Goal: Task Accomplishment & Management: Use online tool/utility

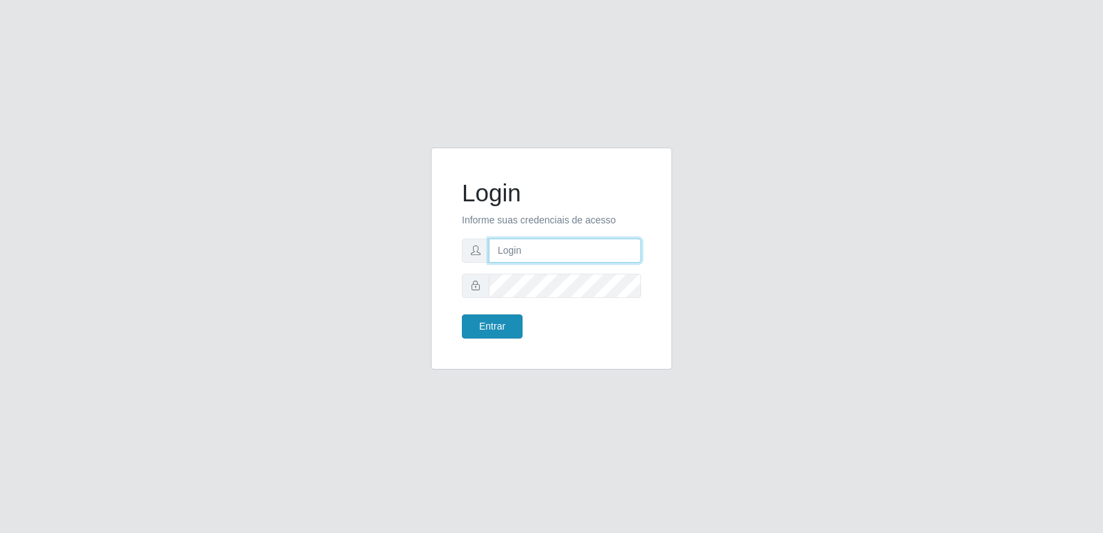
type input "[PERSON_NAME][EMAIL_ADDRESS][DOMAIN_NAME]"
click at [482, 331] on button "Entrar" at bounding box center [492, 326] width 61 height 24
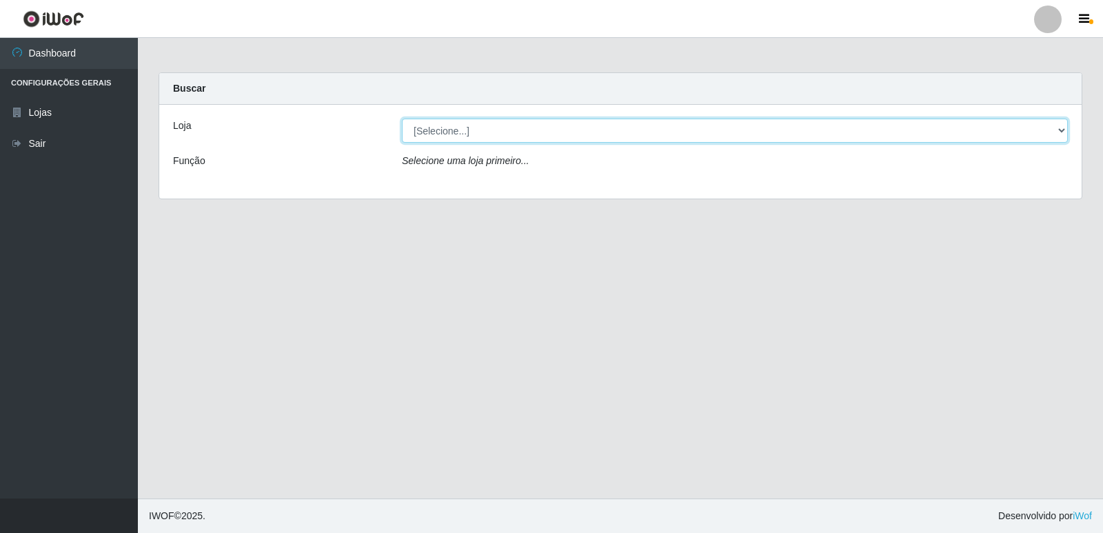
click at [443, 134] on select "[Selecione...] Hiper Queiroz - [GEOGRAPHIC_DATA] [GEOGRAPHIC_DATA] [GEOGRAPHIC_…" at bounding box center [735, 131] width 666 height 24
select select "516"
click at [402, 119] on select "[Selecione...] Hiper Queiroz - [GEOGRAPHIC_DATA] [GEOGRAPHIC_DATA] [GEOGRAPHIC_…" at bounding box center [735, 131] width 666 height 24
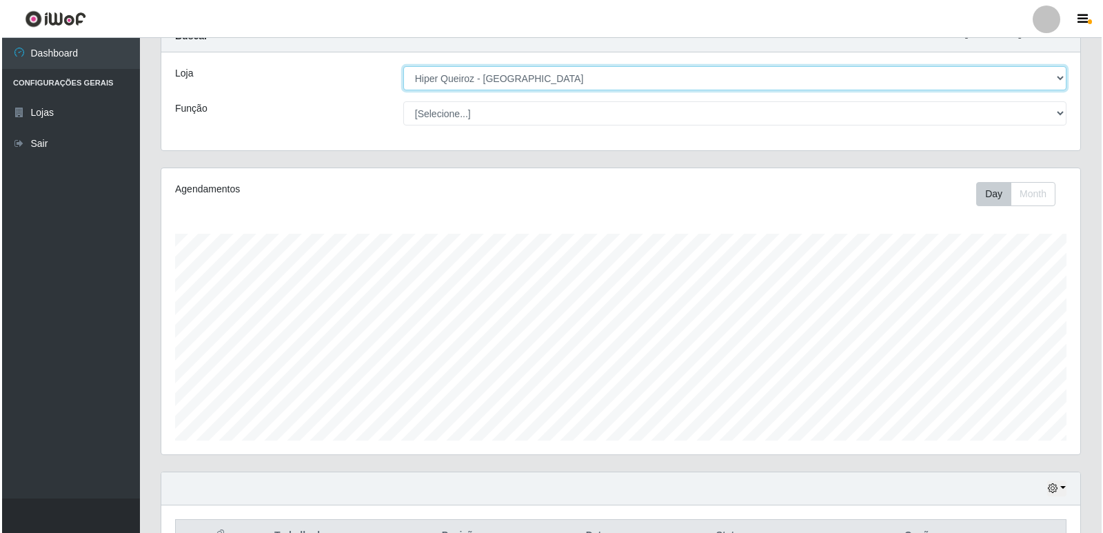
scroll to position [198, 0]
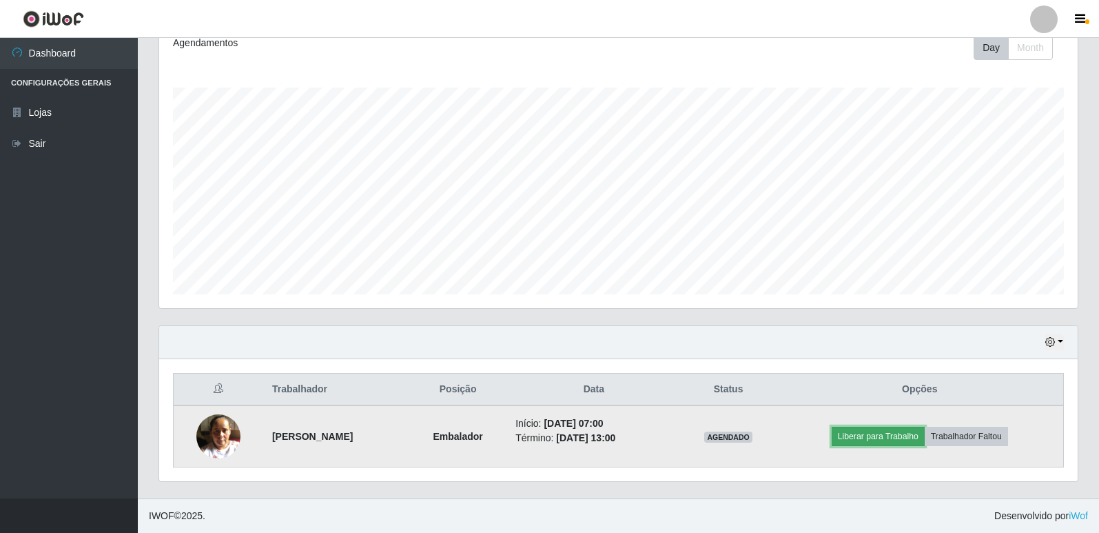
click at [880, 435] on button "Liberar para Trabalho" at bounding box center [878, 436] width 93 height 19
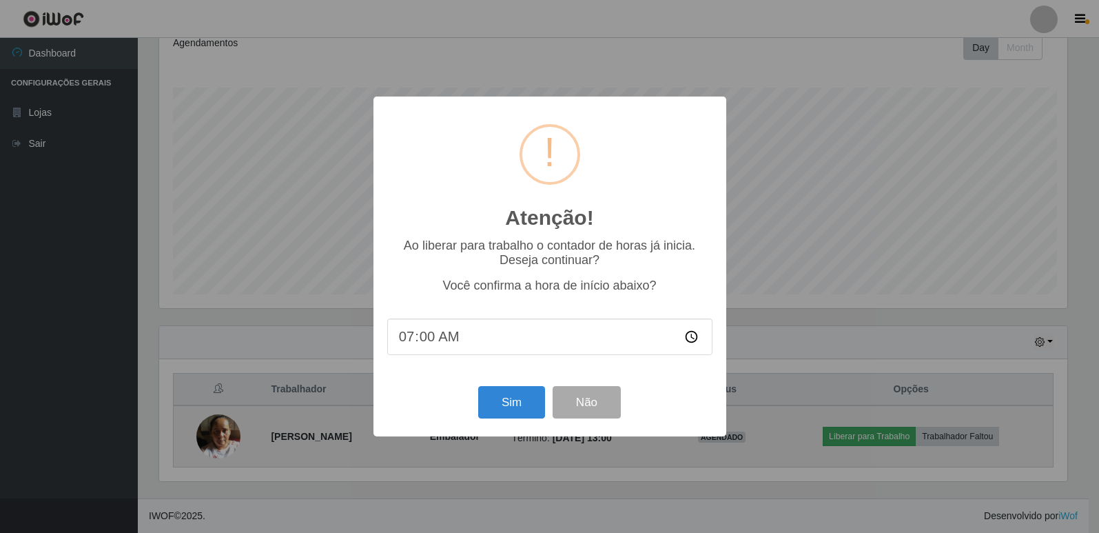
scroll to position [286, 912]
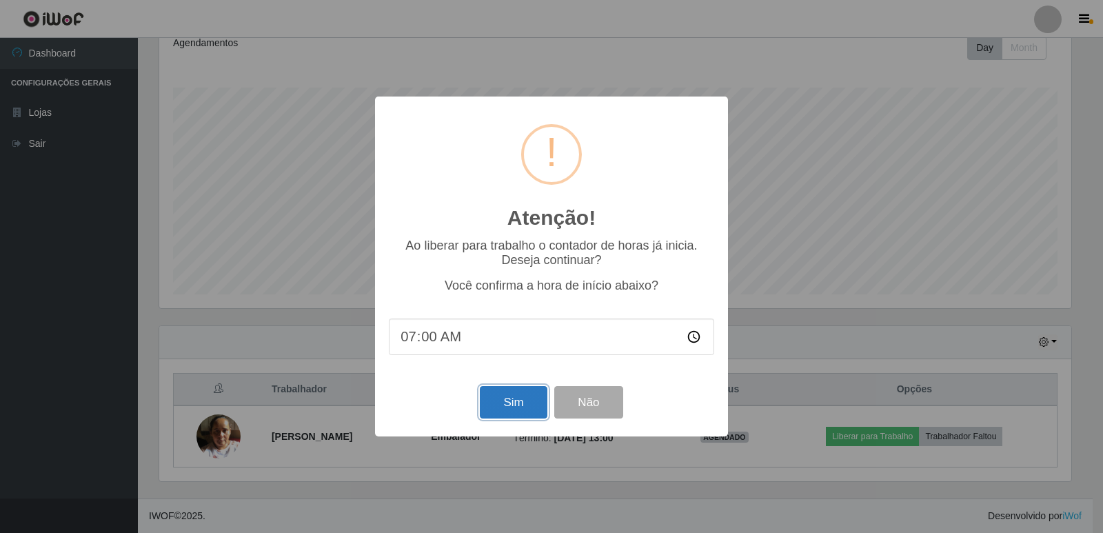
click at [515, 402] on button "Sim" at bounding box center [513, 402] width 67 height 32
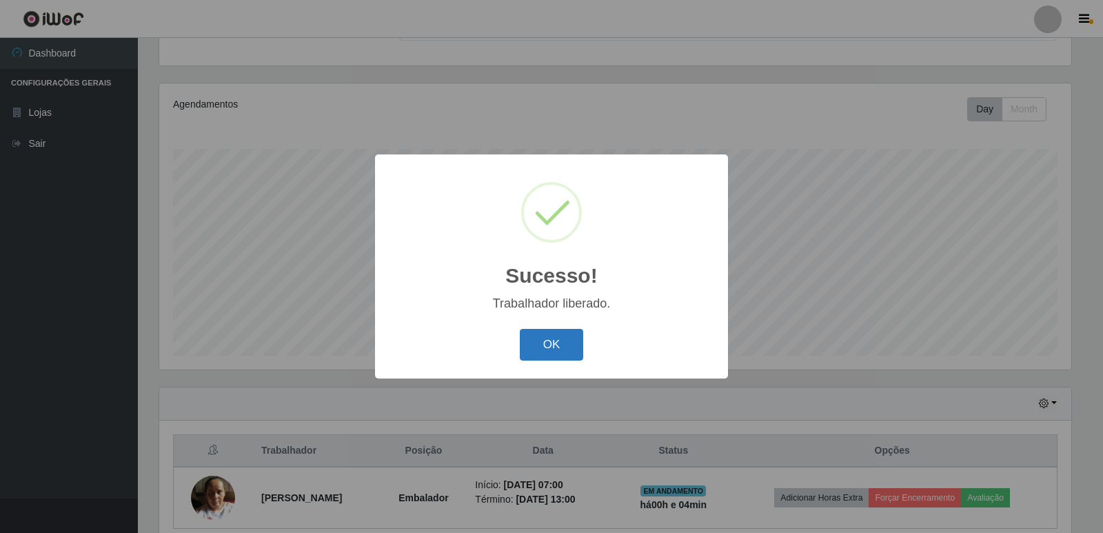
click at [557, 347] on button "OK" at bounding box center [552, 345] width 64 height 32
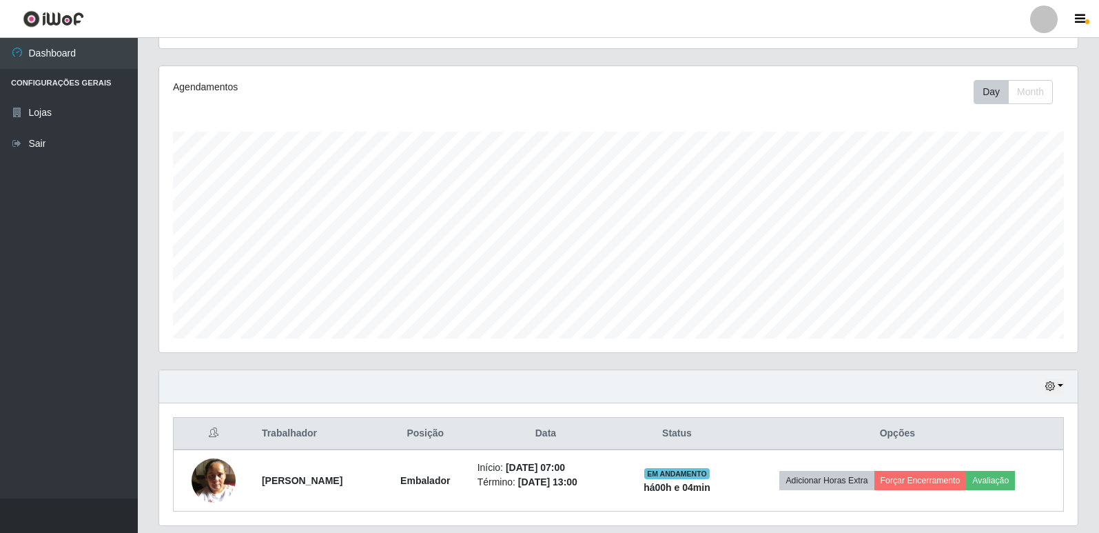
scroll to position [130, 0]
